Goal: Task Accomplishment & Management: Manage account settings

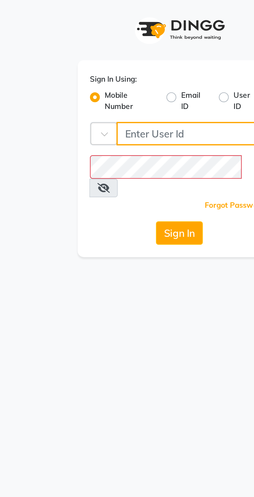
type input "9870279665"
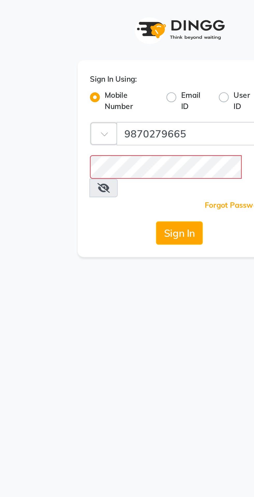
click at [117, 93] on button "Sign In" at bounding box center [127, 98] width 20 height 10
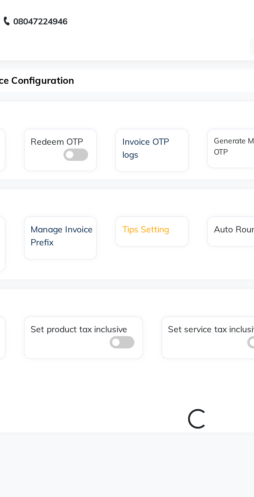
click at [128, 93] on div "Tips Setting" at bounding box center [116, 96] width 29 height 7
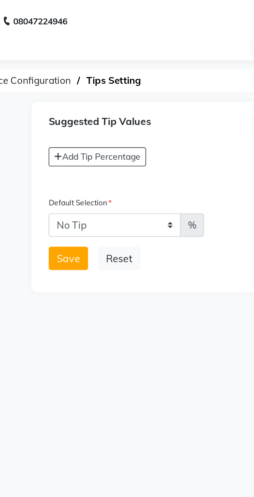
select select "en"
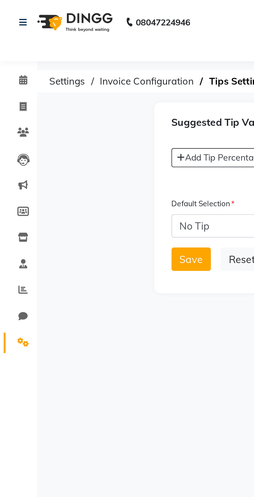
click at [26, 16] on img at bounding box center [31, 9] width 36 height 15
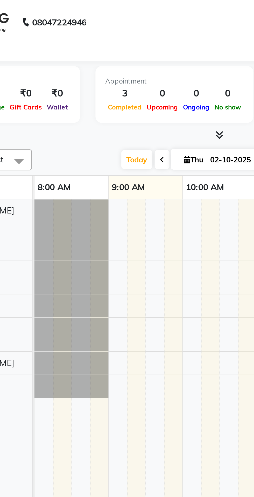
scroll to position [0, 204]
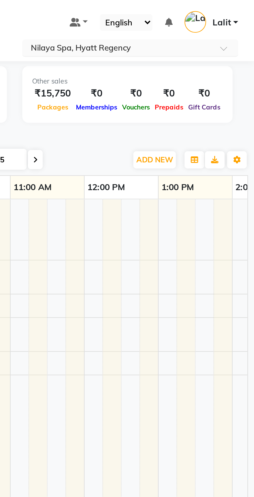
click at [228, 18] on input "text" at bounding box center [196, 20] width 75 height 5
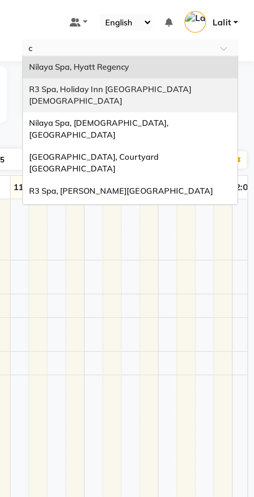
type input "ca"
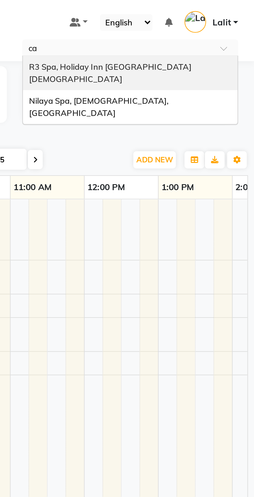
click at [188, 42] on div "Nilaya Spa, [DEMOGRAPHIC_DATA], [GEOGRAPHIC_DATA]" at bounding box center [202, 45] width 90 height 14
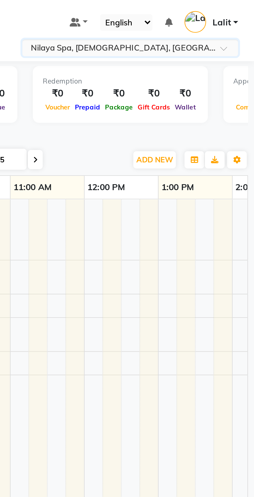
scroll to position [0, 0]
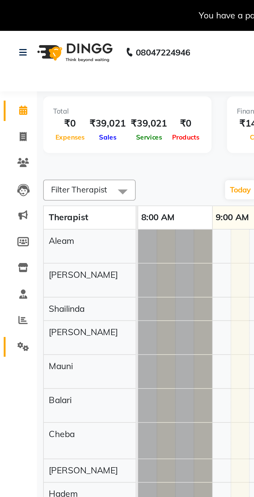
click at [8, 147] on icon at bounding box center [9, 146] width 5 height 4
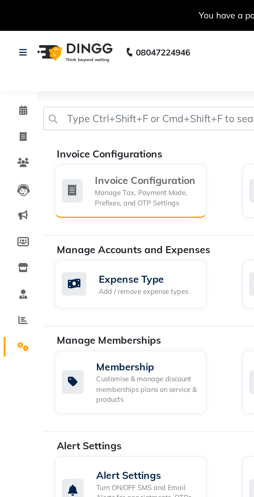
click at [71, 83] on div "Manage Tax, Payment Mode, Prefixes, and OTP Settings" at bounding box center [61, 83] width 43 height 9
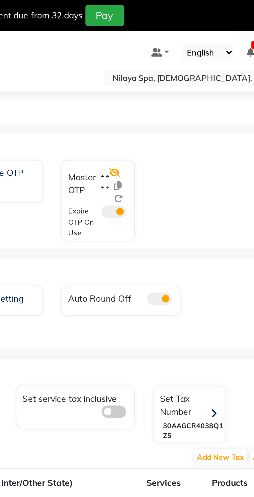
click at [161, 73] on icon at bounding box center [161, 73] width 5 height 4
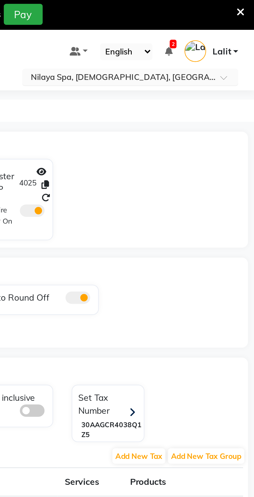
click at [233, 32] on input "text" at bounding box center [196, 33] width 75 height 5
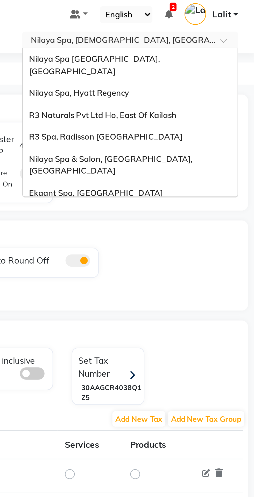
scroll to position [92, 0]
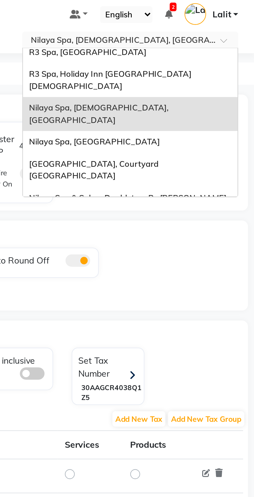
click at [198, 80] on div "[GEOGRAPHIC_DATA], Courtyard [GEOGRAPHIC_DATA]" at bounding box center [202, 87] width 90 height 14
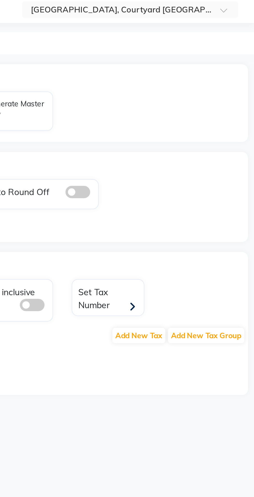
select select "en"
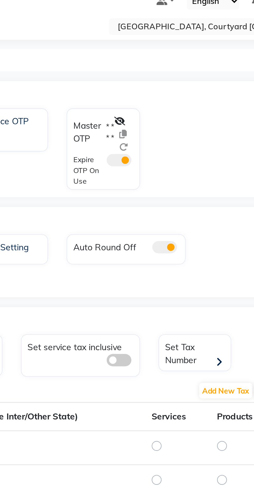
click at [158, 67] on label "* * * *" at bounding box center [156, 64] width 3 height 9
click at [163, 69] on div at bounding box center [163, 65] width 9 height 16
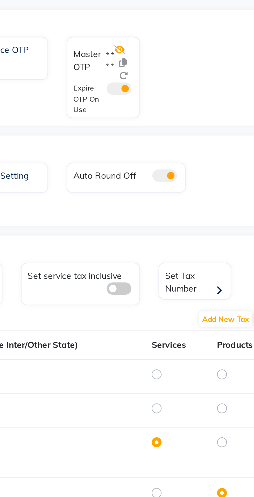
click at [163, 60] on icon at bounding box center [161, 60] width 5 height 4
